Goal: Task Accomplishment & Management: Manage account settings

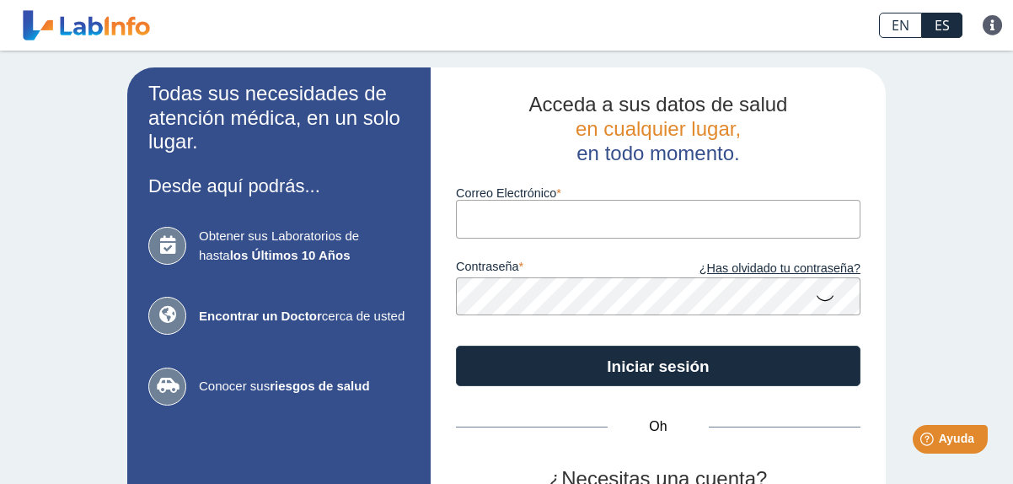
type input "[EMAIL_ADDRESS][DOMAIN_NAME]"
click at [815, 295] on icon at bounding box center [825, 297] width 20 height 33
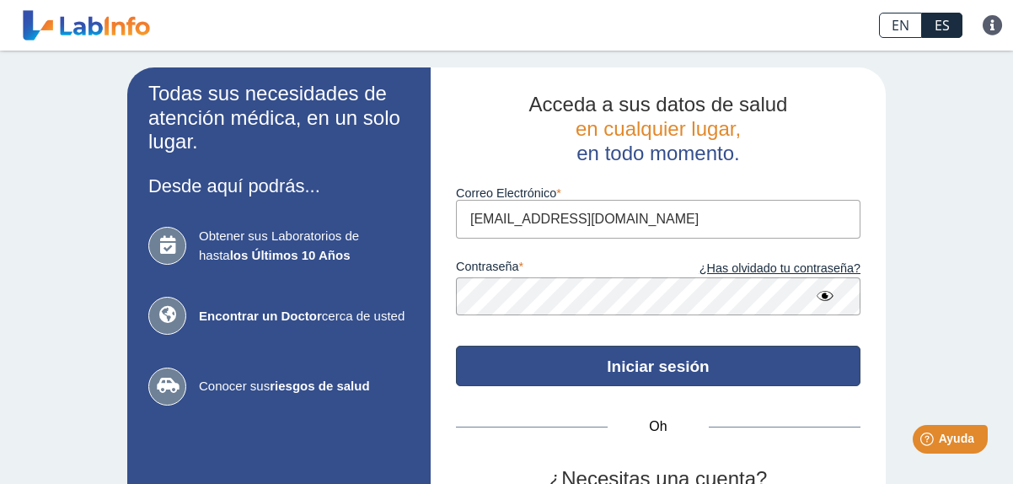
click at [647, 363] on font "Iniciar sesión" at bounding box center [658, 367] width 102 height 18
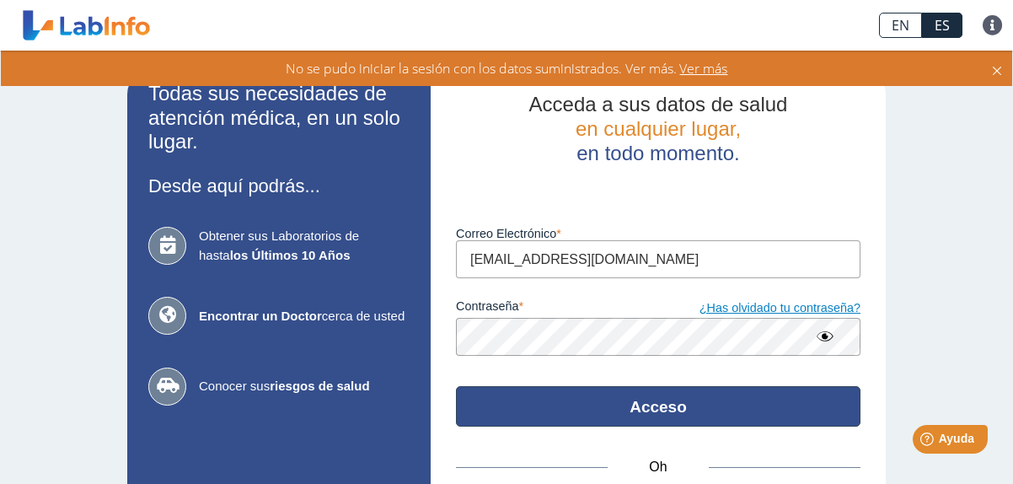
click at [798, 305] on font "¿Has olvidado tu contraseña?" at bounding box center [780, 307] width 161 height 13
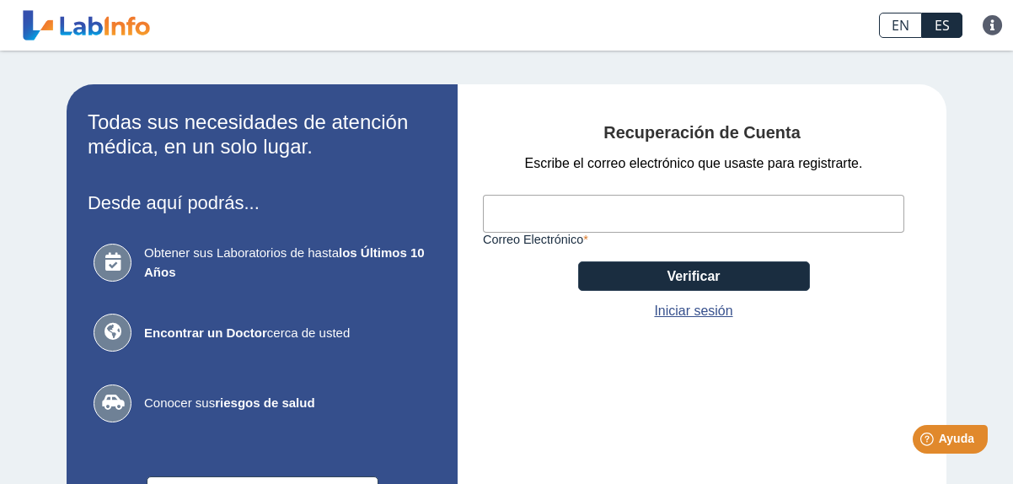
click at [603, 212] on input "Correo Electrónico" at bounding box center [694, 214] width 422 height 38
type input "[EMAIL_ADDRESS][DOMAIN_NAME]"
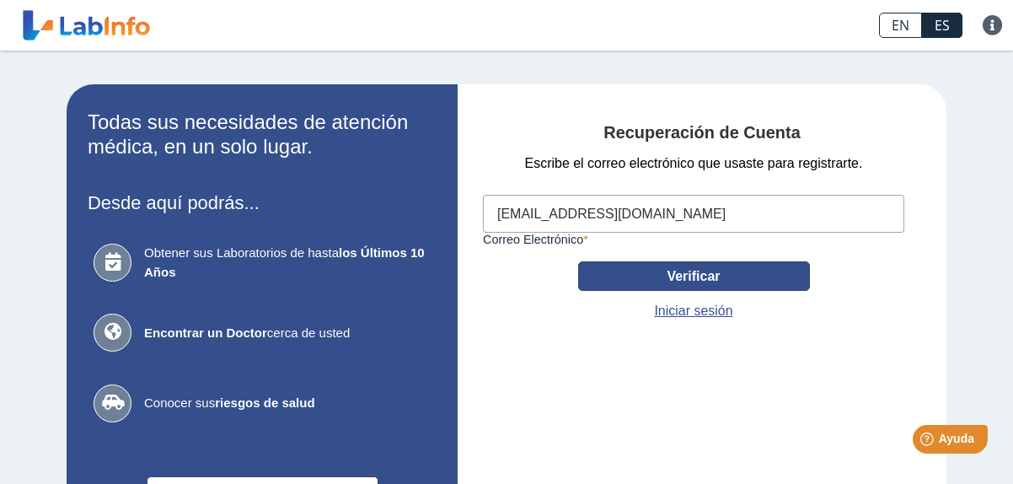
click at [669, 276] on font "Verificar" at bounding box center [693, 276] width 53 height 14
